Goal: Check status: Check status

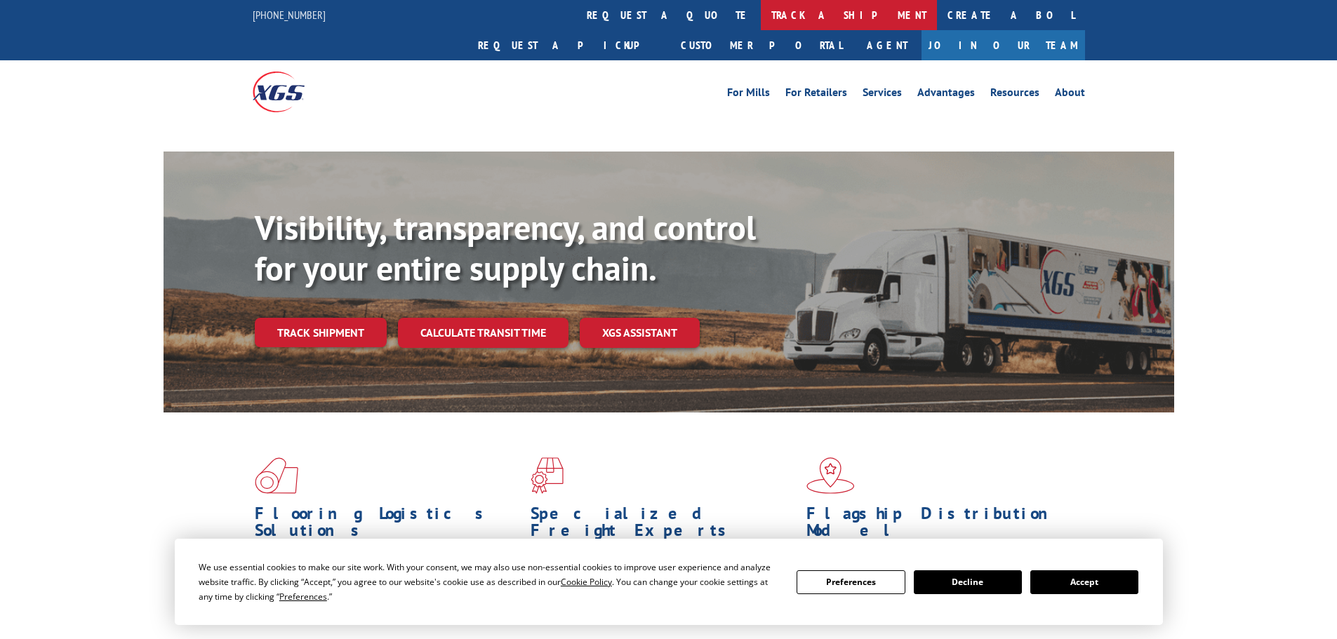
click at [761, 15] on link "track a shipment" at bounding box center [849, 15] width 176 height 30
click at [761, 18] on link "track a shipment" at bounding box center [849, 15] width 176 height 30
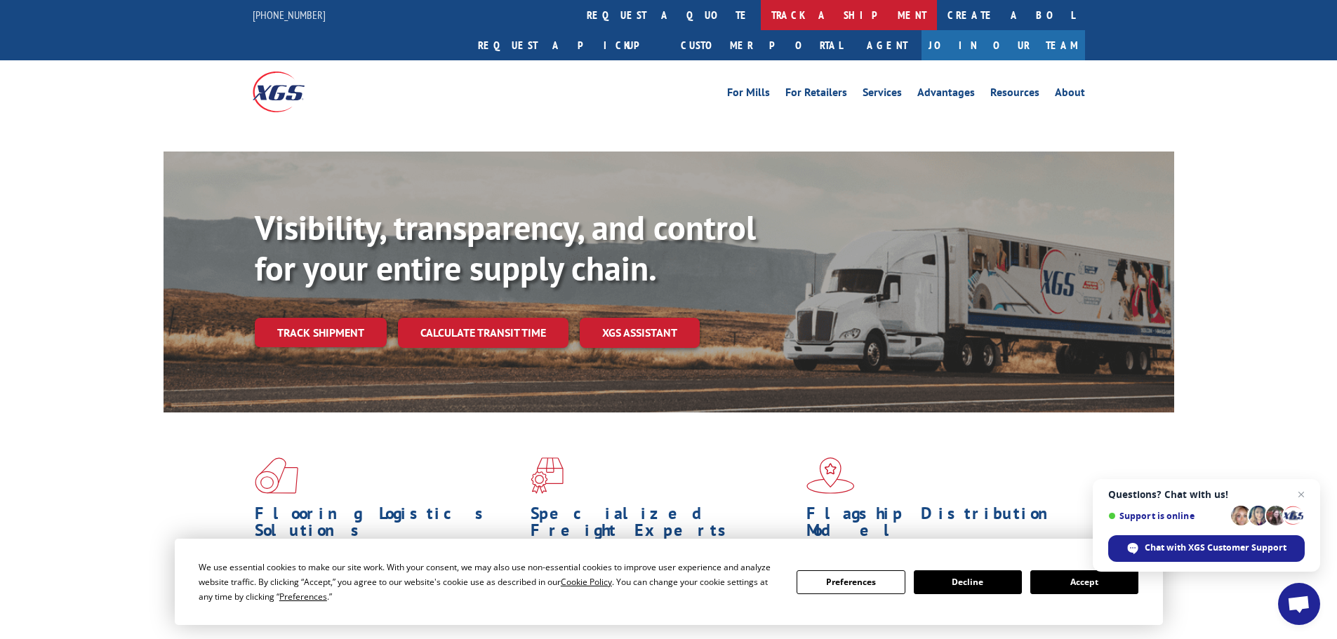
click at [761, 22] on link "track a shipment" at bounding box center [849, 15] width 176 height 30
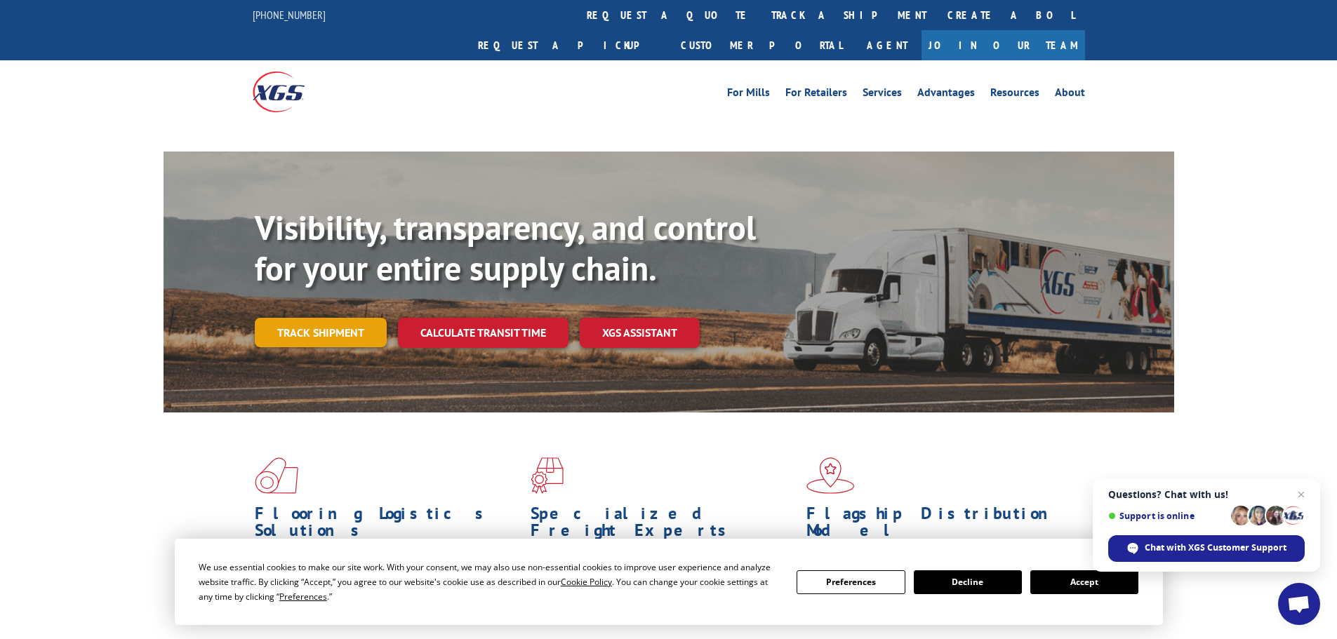
click at [349, 318] on link "Track shipment" at bounding box center [321, 332] width 132 height 29
click at [1053, 581] on button "Accept" at bounding box center [1084, 583] width 108 height 24
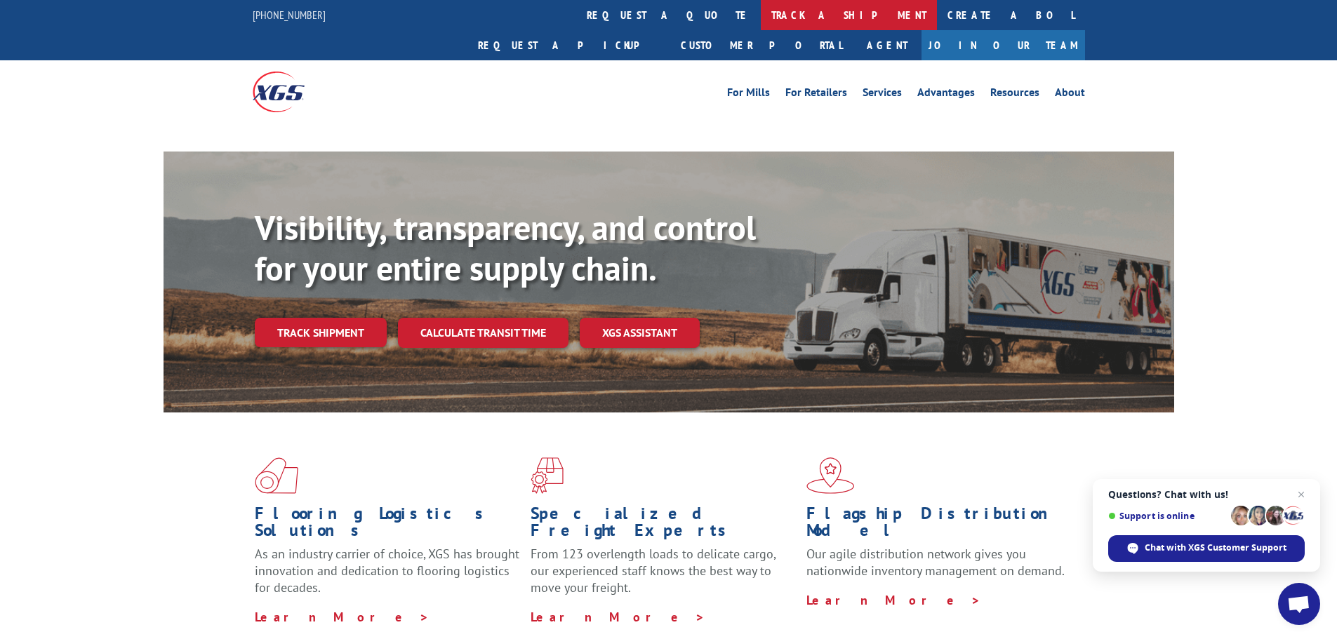
click at [761, 13] on link "track a shipment" at bounding box center [849, 15] width 176 height 30
click at [761, 28] on link "track a shipment" at bounding box center [849, 15] width 176 height 30
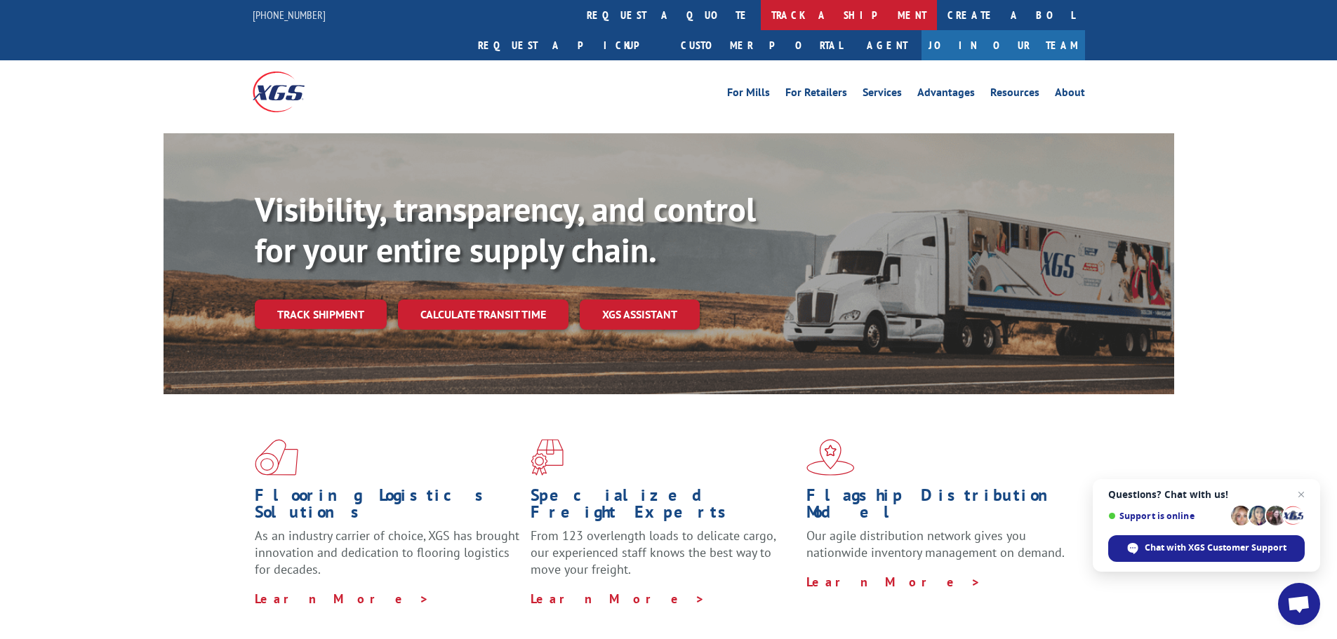
click at [761, 20] on link "track a shipment" at bounding box center [849, 15] width 176 height 30
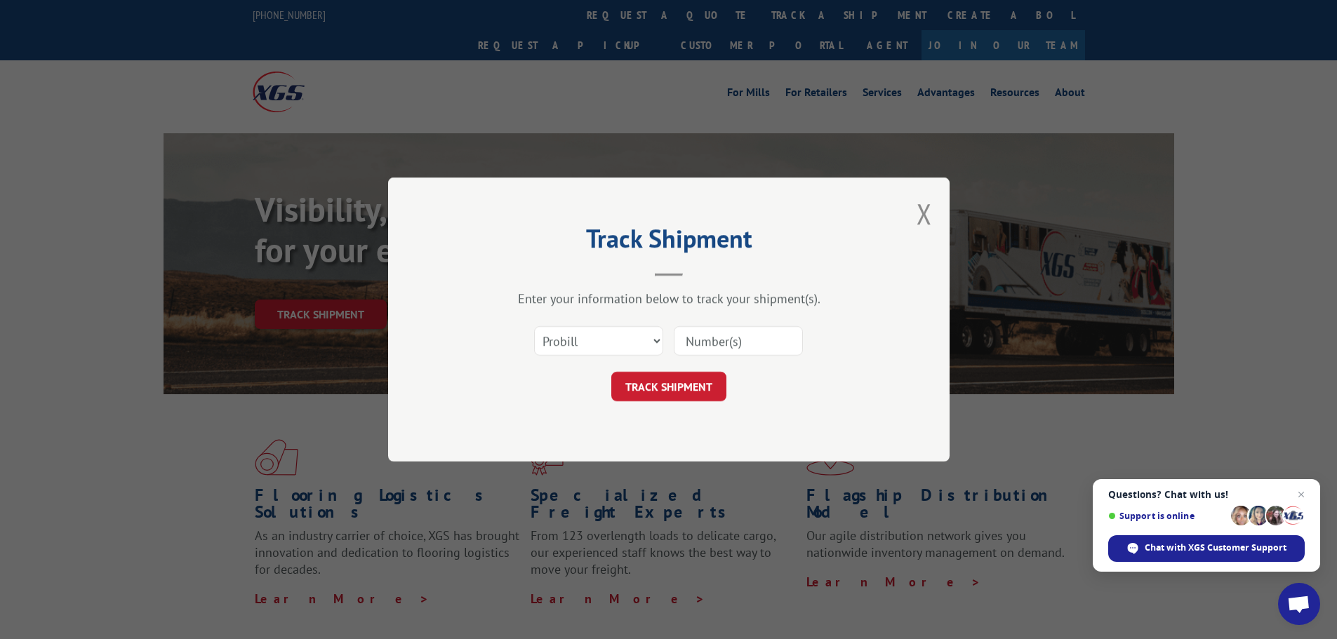
click at [728, 346] on input at bounding box center [738, 340] width 129 height 29
paste input "14617339"
type input "14617339"
click at [667, 399] on button "TRACK SHIPMENT" at bounding box center [668, 386] width 115 height 29
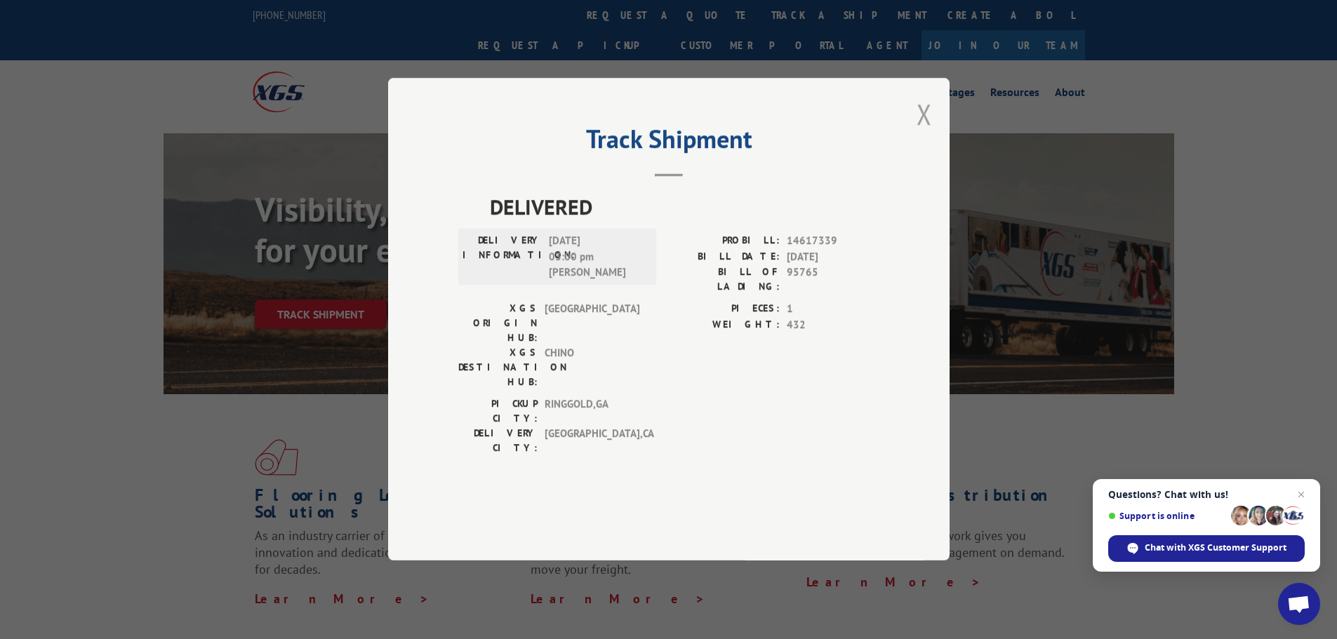
click at [921, 133] on button "Close modal" at bounding box center [924, 113] width 15 height 37
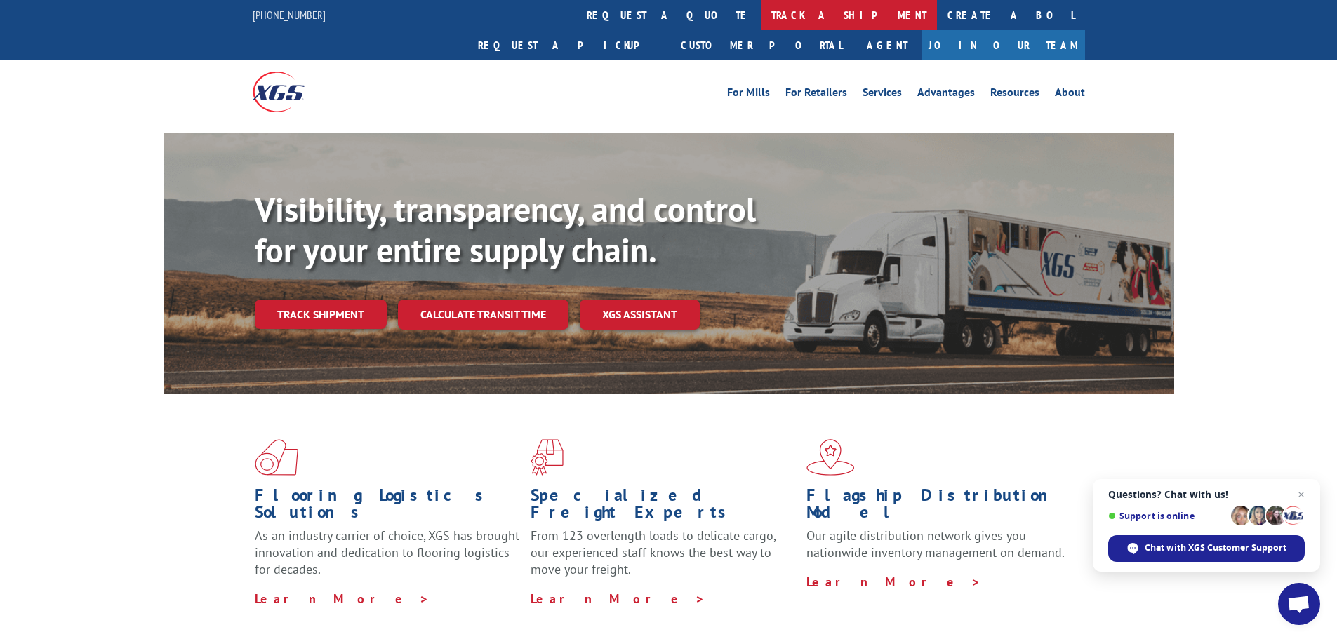
click at [761, 21] on link "track a shipment" at bounding box center [849, 15] width 176 height 30
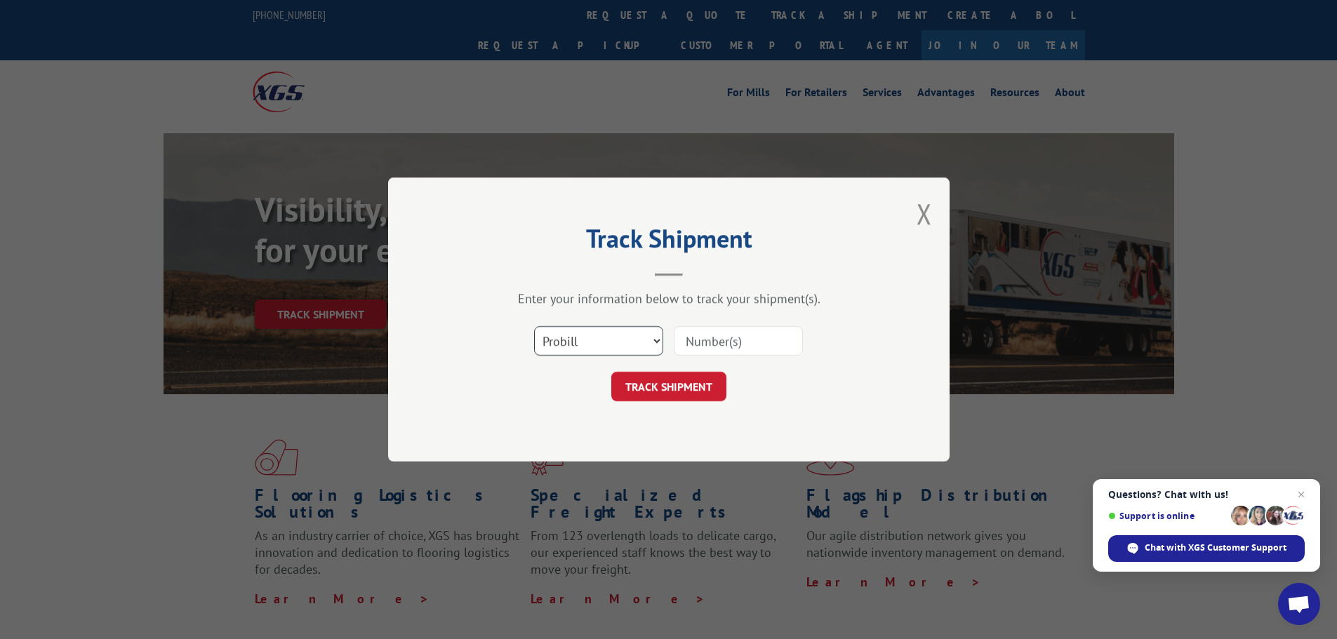
click at [624, 348] on select "Select category... Probill BOL PO" at bounding box center [598, 340] width 129 height 29
select select "bol"
click at [534, 326] on select "Select category... Probill BOL PO" at bounding box center [598, 340] width 129 height 29
click at [728, 349] on input at bounding box center [738, 340] width 129 height 29
paste input "14617339"
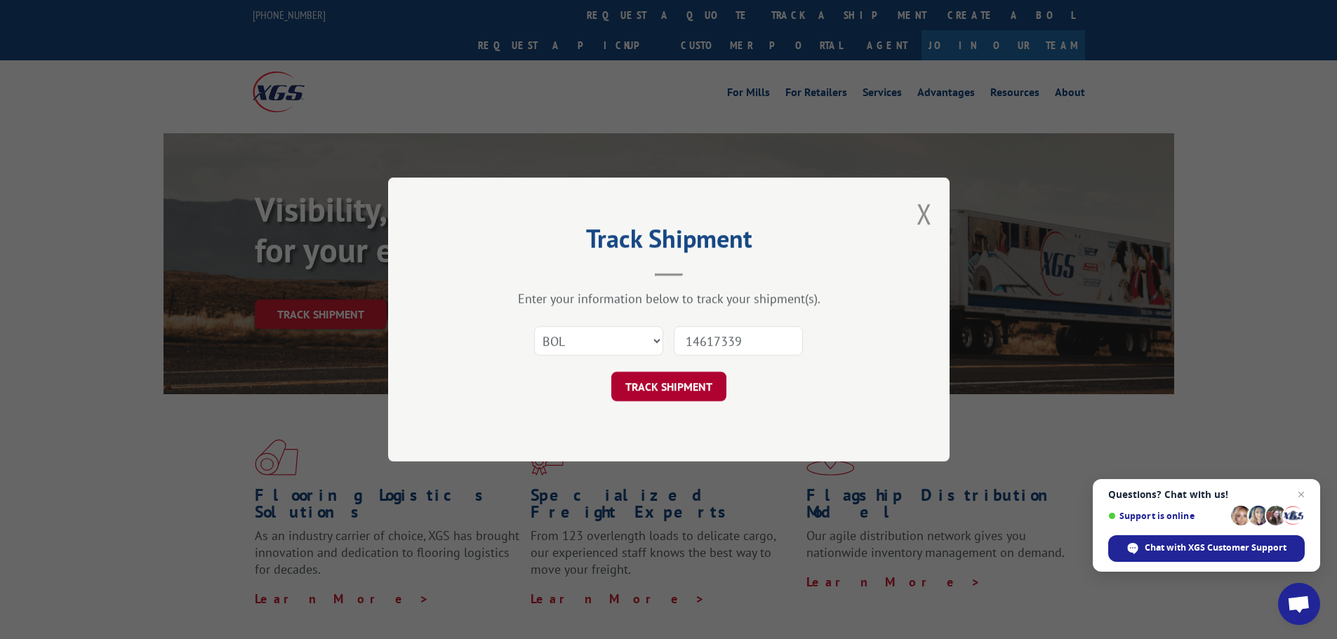
type input "14617339"
click at [654, 385] on button "TRACK SHIPMENT" at bounding box center [668, 386] width 115 height 29
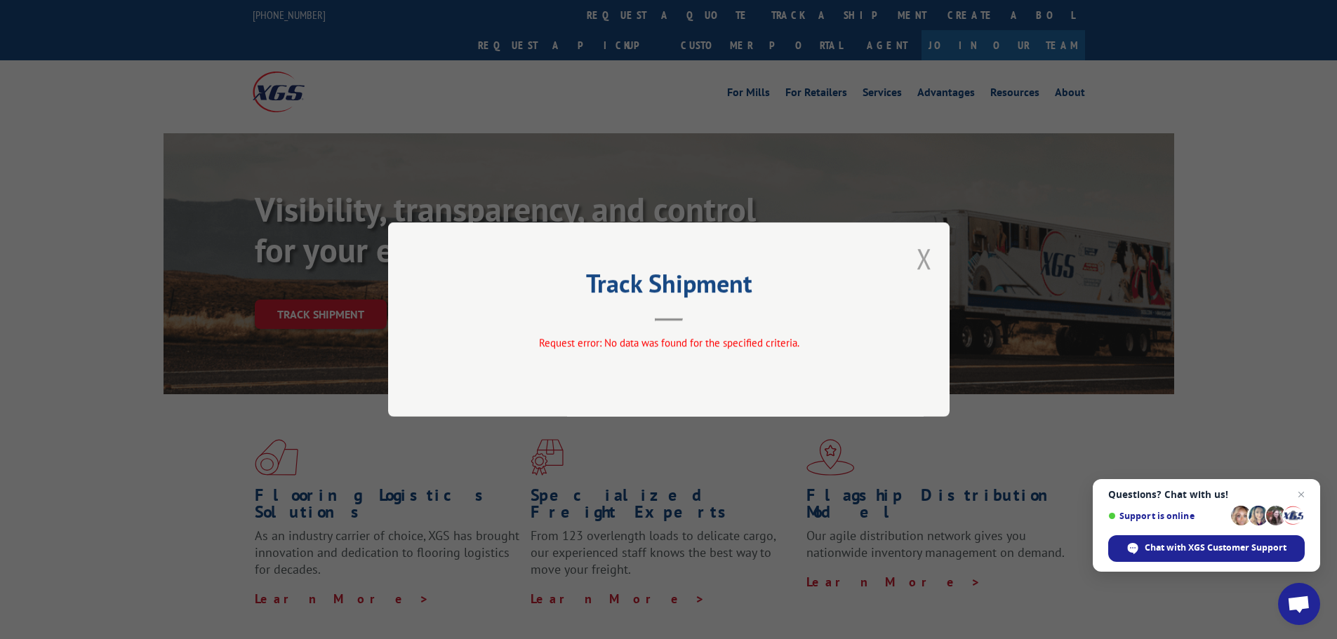
click at [920, 266] on button "Close modal" at bounding box center [924, 258] width 15 height 37
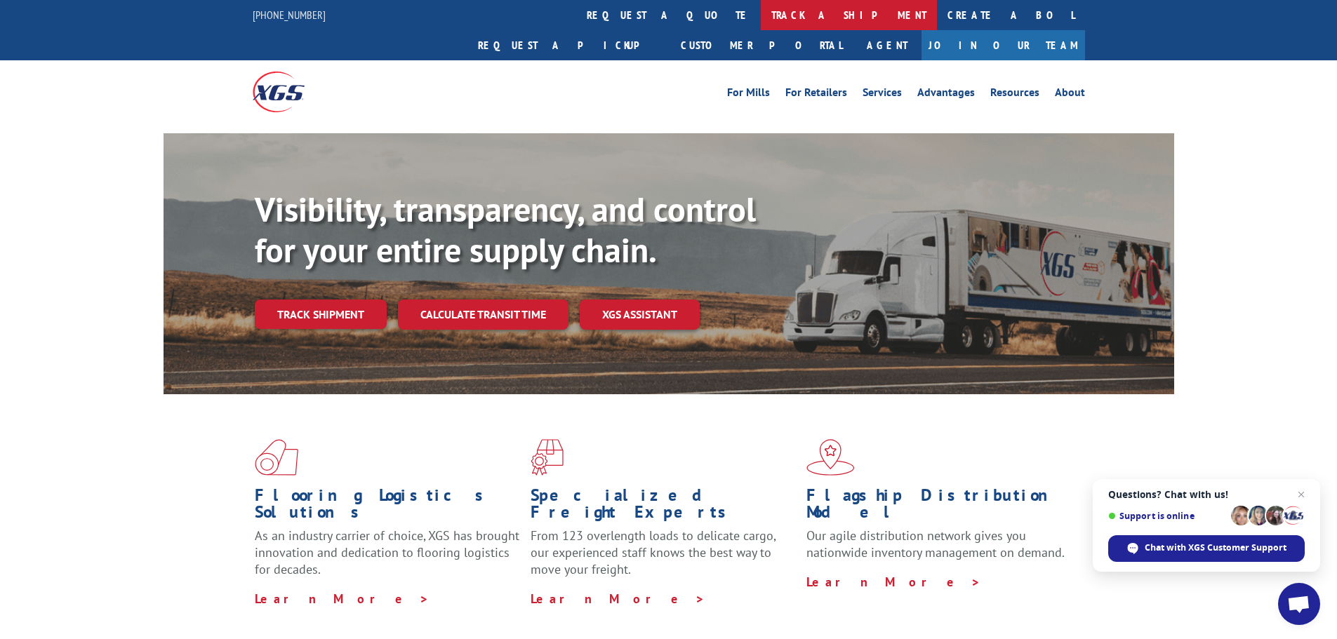
click at [761, 9] on link "track a shipment" at bounding box center [849, 15] width 176 height 30
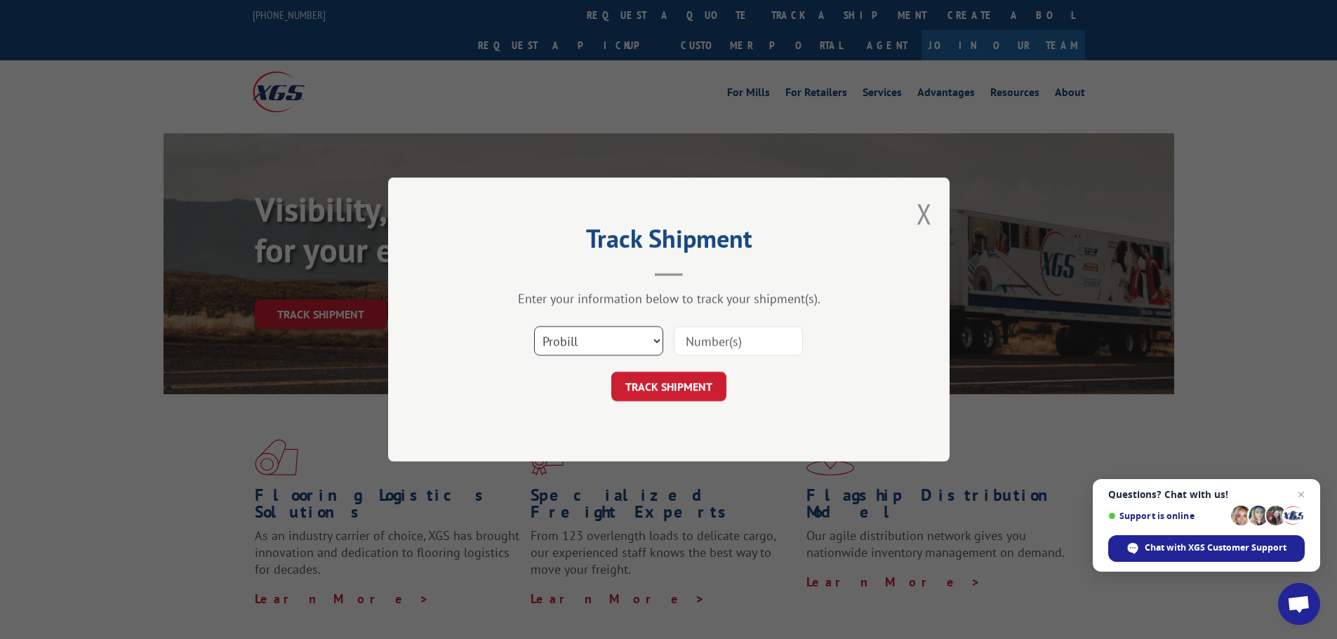
click at [565, 340] on select "Select category... Probill BOL PO" at bounding box center [598, 340] width 129 height 29
select select "po"
click at [534, 326] on select "Select category... Probill BOL PO" at bounding box center [598, 340] width 129 height 29
click at [721, 350] on input at bounding box center [738, 340] width 129 height 29
click at [761, 333] on input at bounding box center [738, 340] width 129 height 29
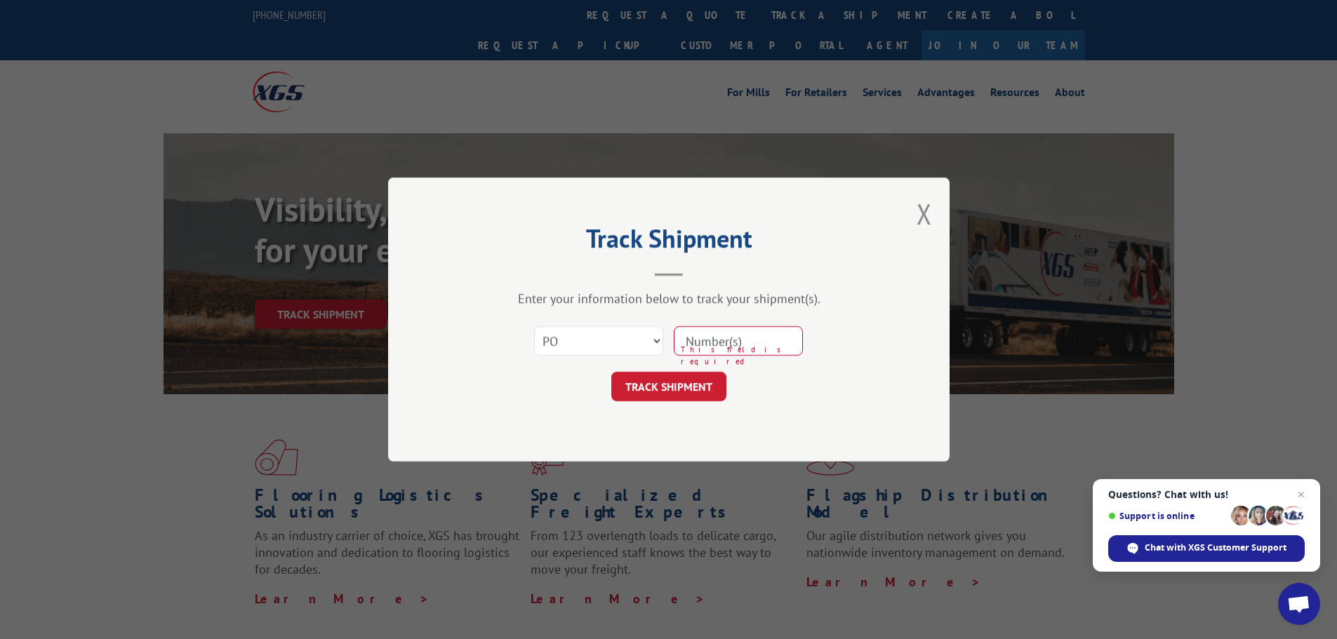
paste input "84542164"
type input "84542164"
click at [684, 390] on button "TRACK SHIPMENT" at bounding box center [668, 386] width 115 height 29
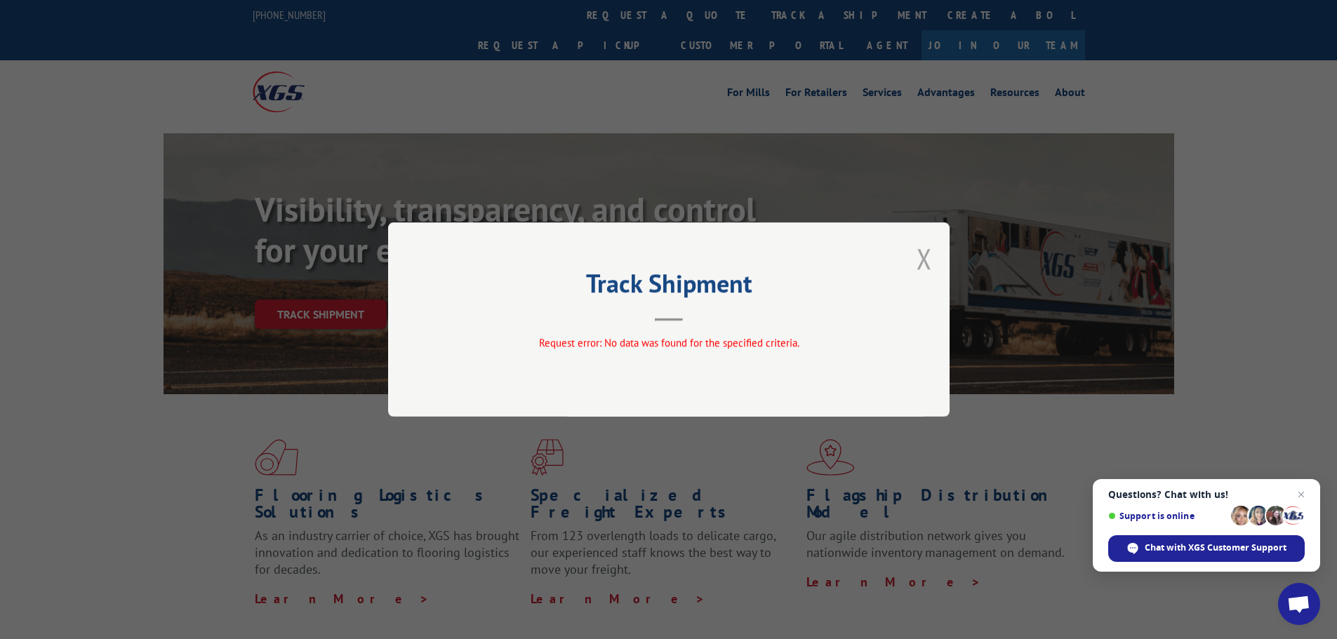
click at [926, 246] on button "Close modal" at bounding box center [924, 258] width 15 height 37
